Goal: Complete application form

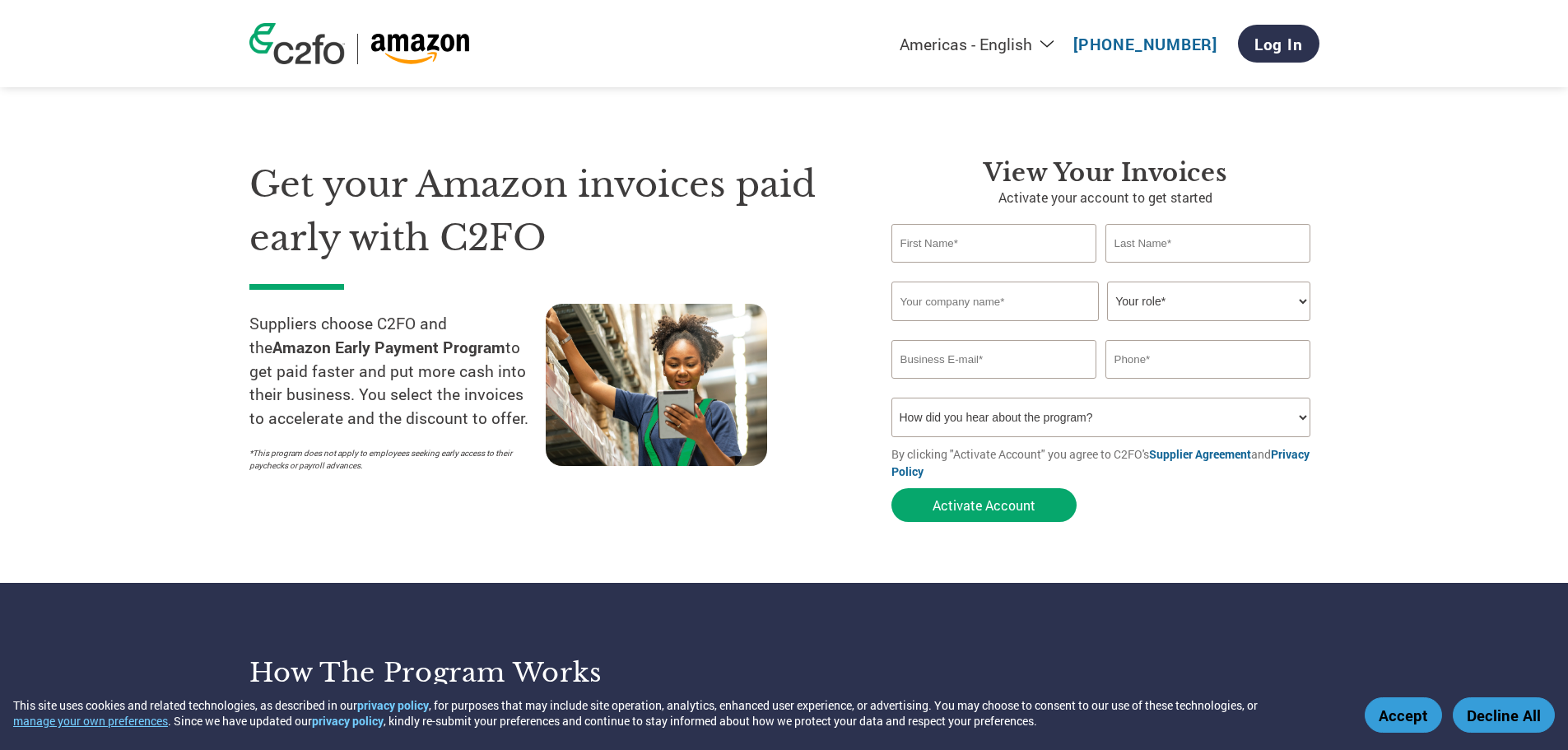
click at [1400, 721] on button "Accept" at bounding box center [1404, 715] width 78 height 35
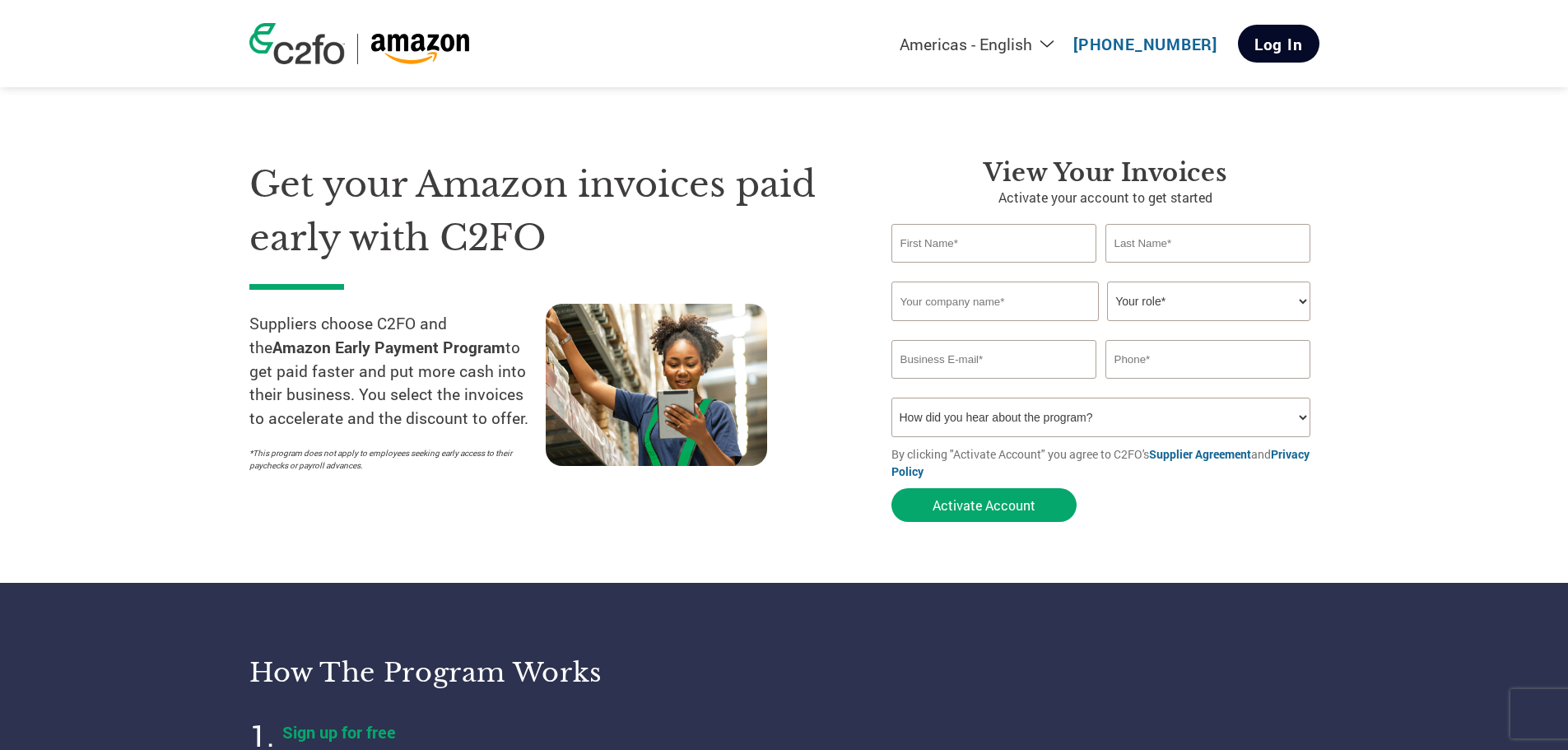
click at [1287, 50] on link "Log In" at bounding box center [1278, 44] width 81 height 38
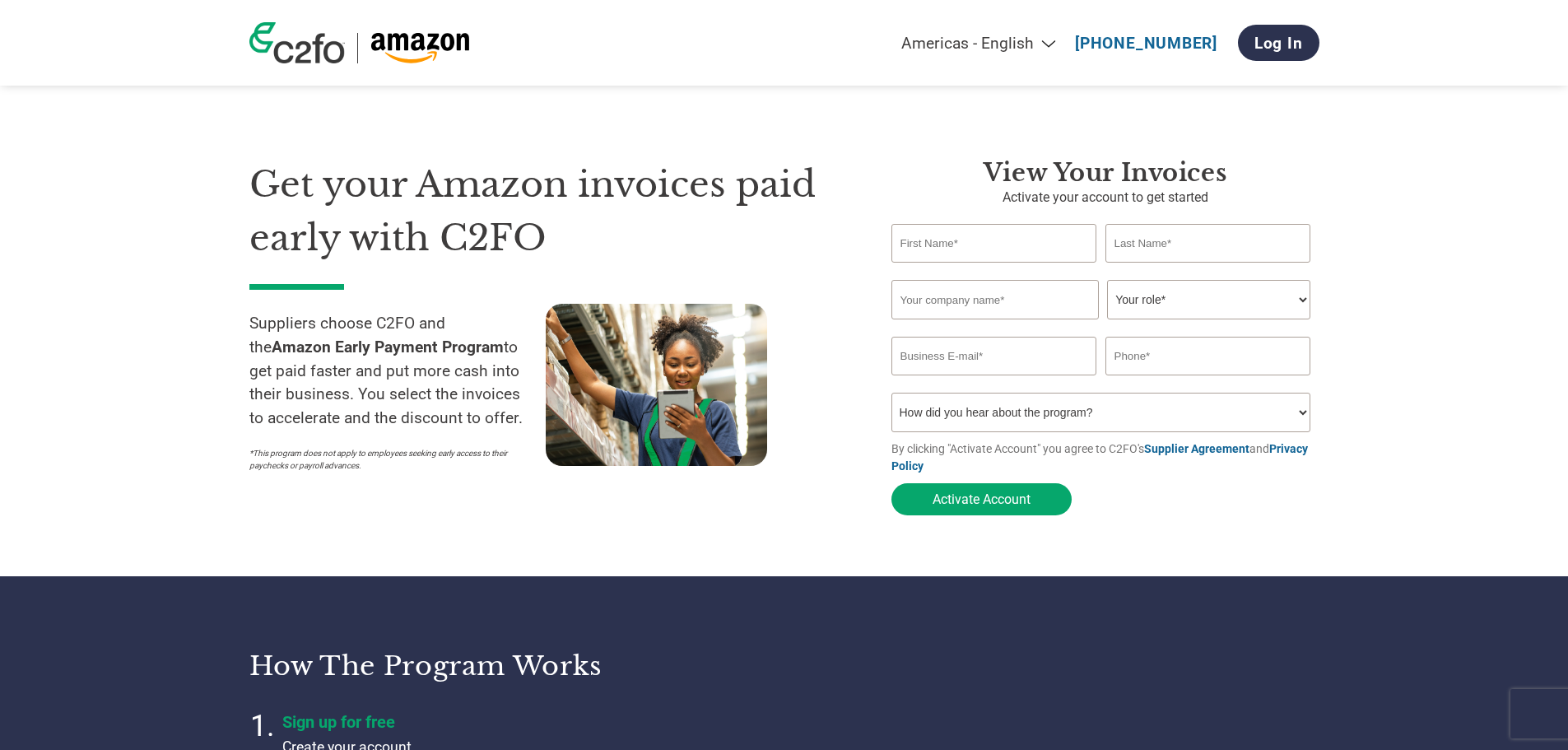
click at [927, 245] on input "text" at bounding box center [994, 243] width 206 height 39
type input "[PERSON_NAME]"
type input "TravelPro Products, Inc."
type input "[EMAIL_ADDRESS][DOMAIN_NAME]"
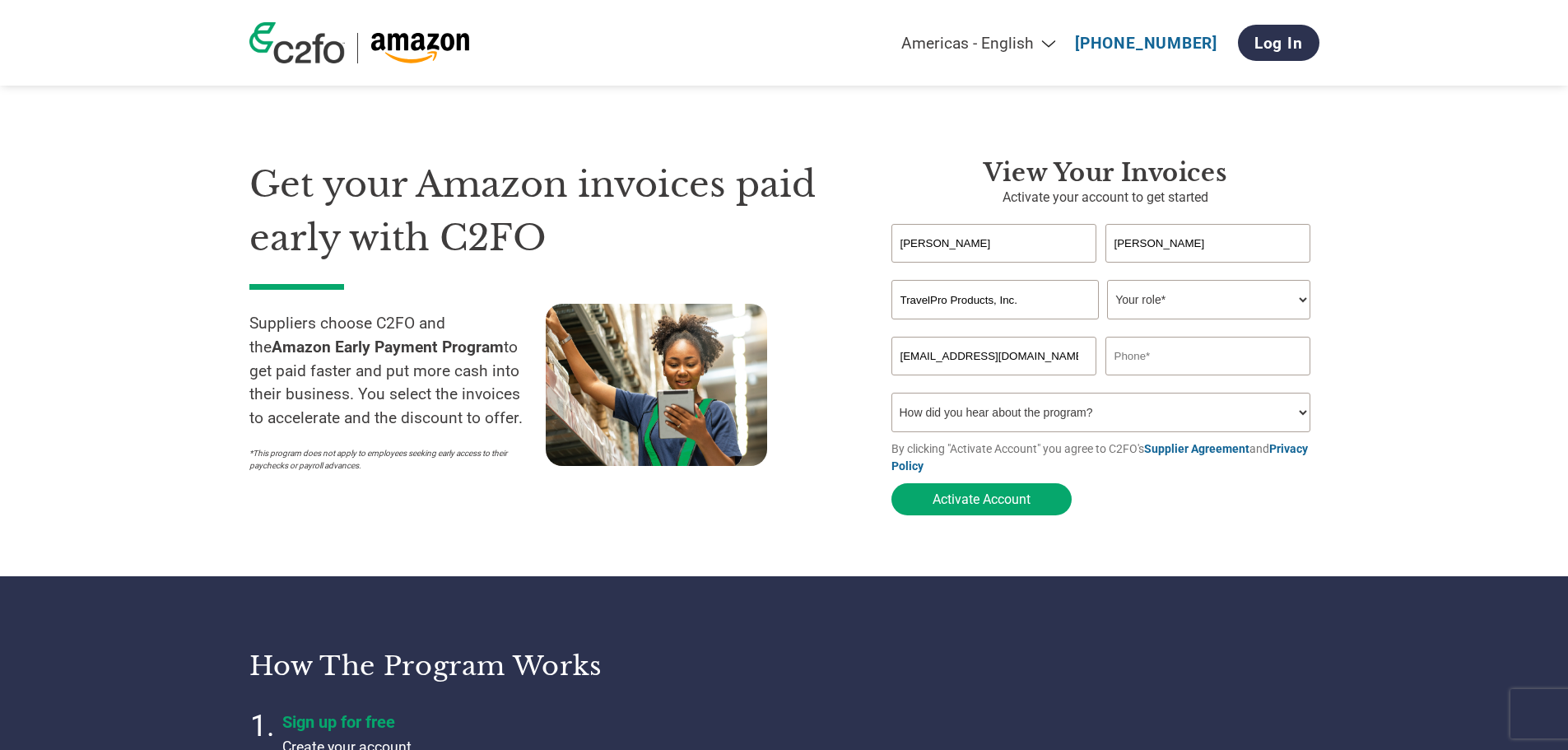
click at [1152, 303] on select "Your role* CFO Controller Credit Manager Finance Director Treasurer CEO Preside…" at bounding box center [1208, 300] width 203 height 40
select select "ACCOUNTING"
click at [1107, 282] on select "Your role* CFO Controller Credit Manager Finance Director Treasurer CEO Preside…" at bounding box center [1208, 300] width 203 height 40
click at [1133, 362] on input "text" at bounding box center [1208, 355] width 206 height 39
click at [1135, 360] on input "text" at bounding box center [1208, 355] width 206 height 39
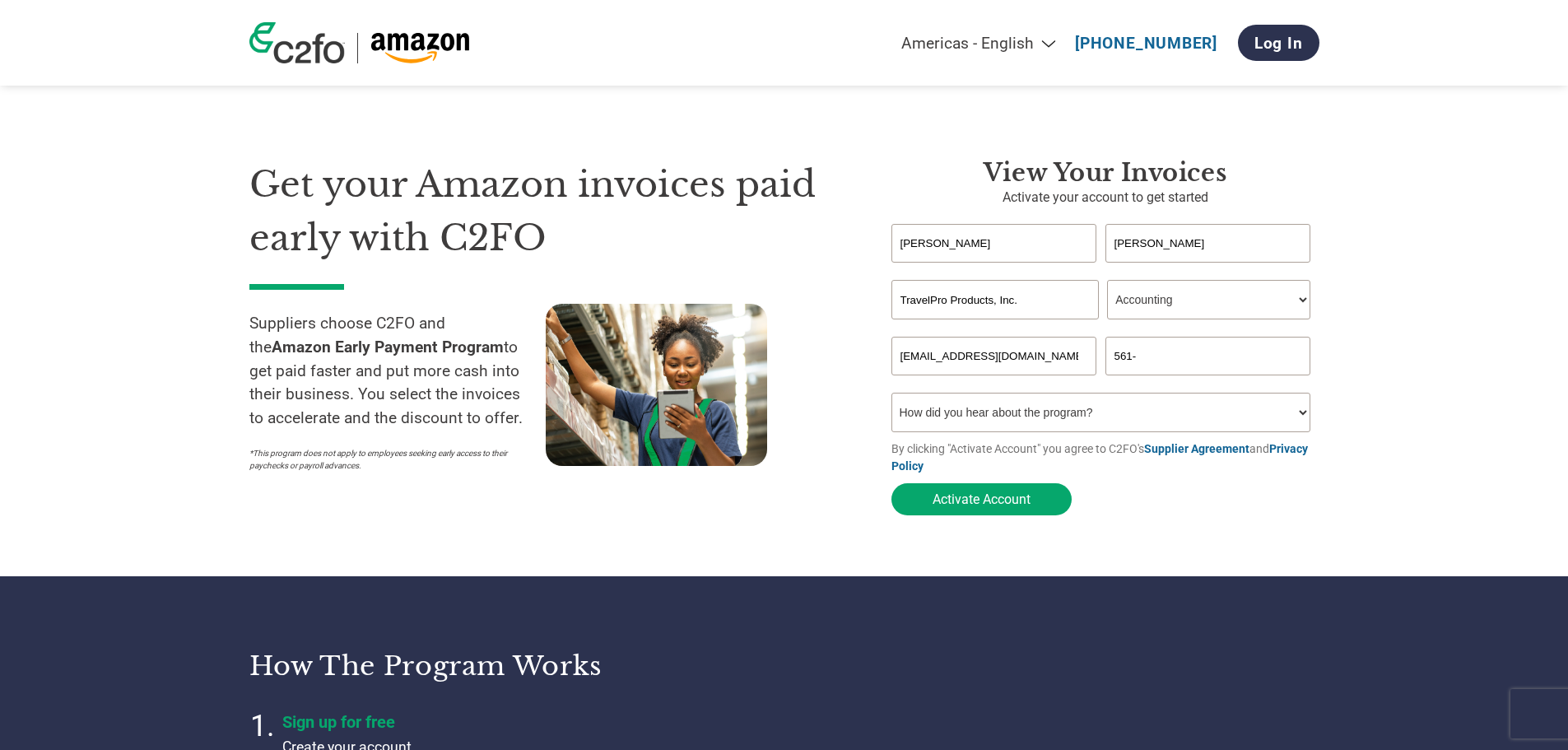
type input "561-"
